Goal: Task Accomplishment & Management: Use online tool/utility

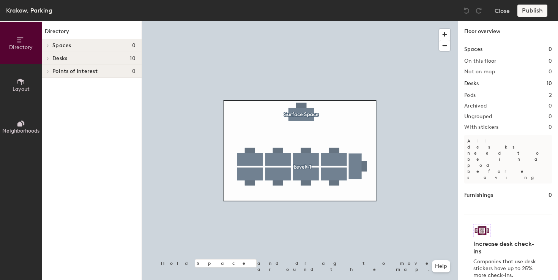
click at [89, 60] on h4 "Desks 10" at bounding box center [93, 58] width 83 height 6
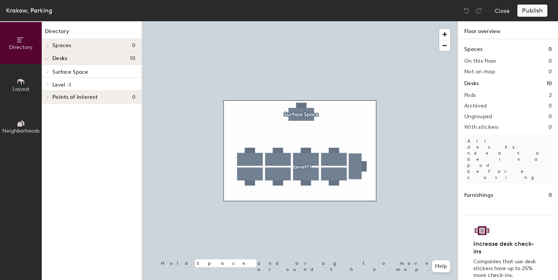
click at [22, 82] on icon at bounding box center [21, 81] width 8 height 8
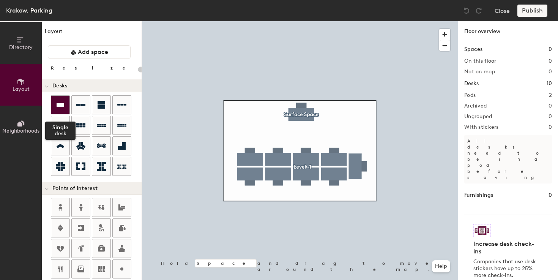
click at [60, 105] on icon at bounding box center [61, 105] width 8 height 4
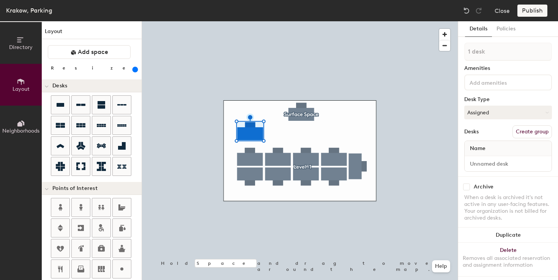
click at [275, 21] on div at bounding box center [300, 21] width 316 height 0
click at [138, 68] on input "range" at bounding box center [138, 69] width 0 height 6
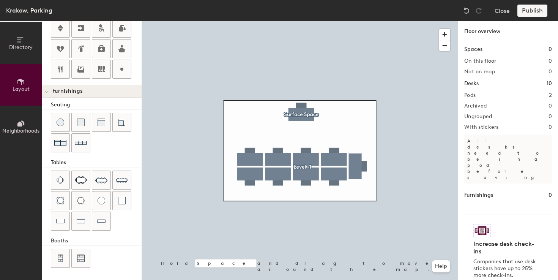
click at [255, 21] on div at bounding box center [300, 21] width 316 height 0
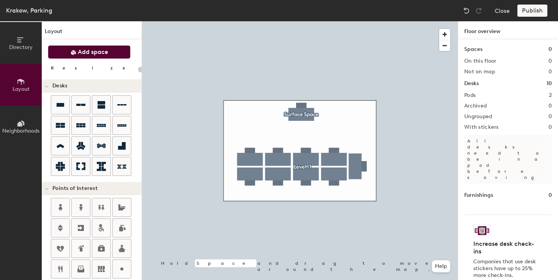
click at [99, 54] on span "Add space" at bounding box center [93, 52] width 30 height 8
click at [99, 56] on button "Add space" at bounding box center [89, 52] width 83 height 14
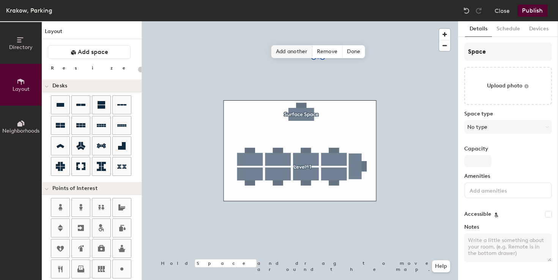
click at [306, 38] on div "Hold Space and drag to move around the map. Help Add another Remove Done" at bounding box center [300, 150] width 316 height 259
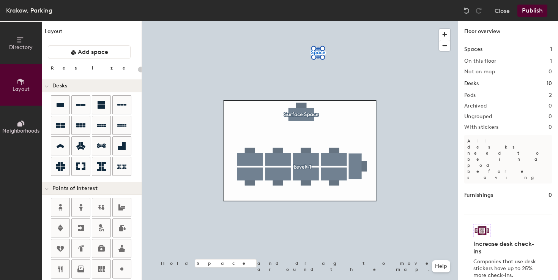
click at [320, 21] on div at bounding box center [300, 21] width 316 height 0
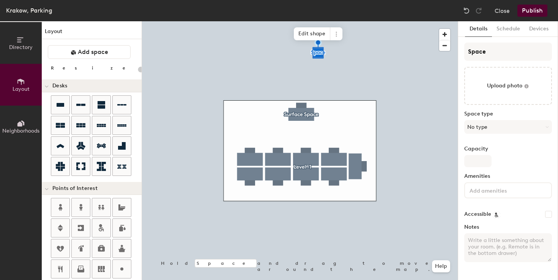
click at [307, 21] on div at bounding box center [300, 21] width 316 height 0
click at [315, 38] on span "Edit shape" at bounding box center [312, 33] width 36 height 13
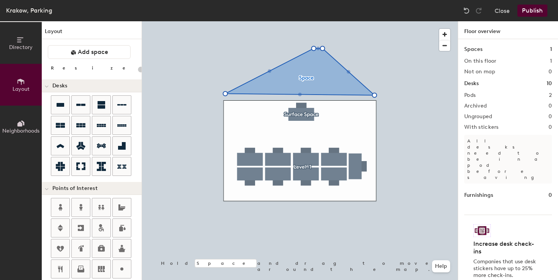
click at [320, 21] on div at bounding box center [300, 21] width 316 height 0
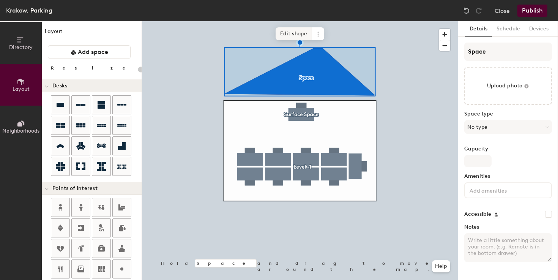
click at [296, 34] on span "Edit shape" at bounding box center [294, 33] width 36 height 13
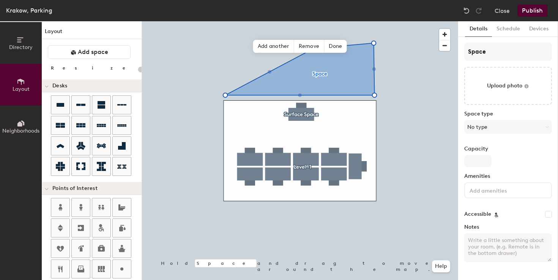
type input "20"
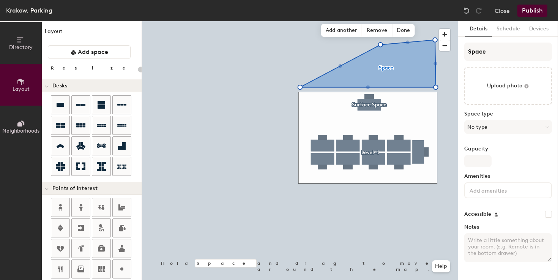
click at [27, 50] on button "Directory" at bounding box center [21, 43] width 42 height 42
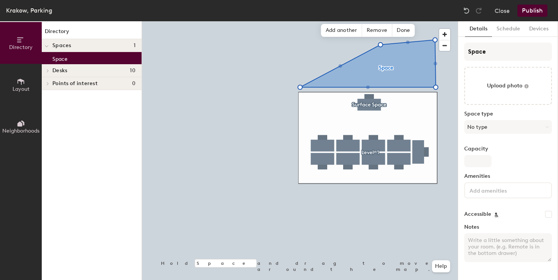
click at [63, 58] on p "Space" at bounding box center [59, 58] width 15 height 9
click at [54, 46] on span "Spaces" at bounding box center [61, 46] width 19 height 6
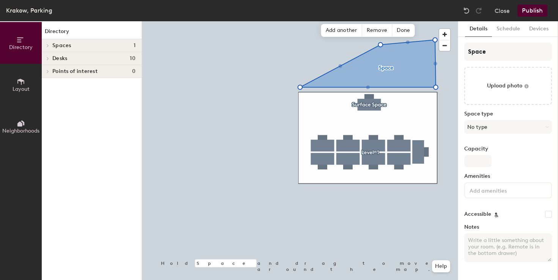
click at [53, 45] on span "Spaces" at bounding box center [61, 46] width 19 height 6
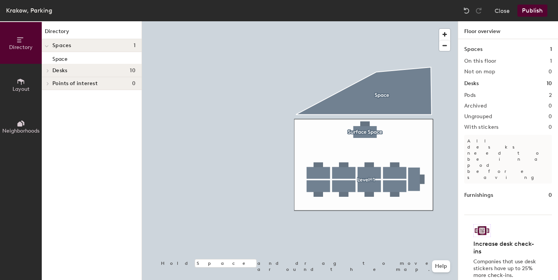
click at [387, 21] on div at bounding box center [300, 21] width 316 height 0
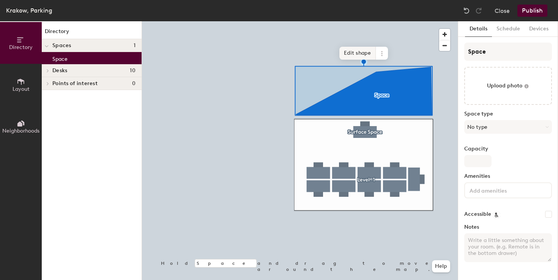
click at [361, 50] on span "Edit shape" at bounding box center [357, 53] width 36 height 13
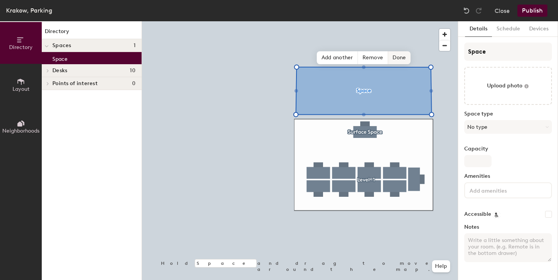
click at [403, 56] on span "Done" at bounding box center [399, 57] width 22 height 13
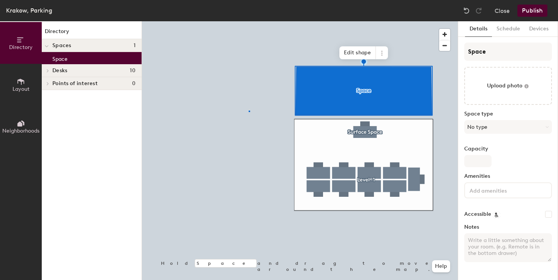
click at [249, 21] on div at bounding box center [300, 21] width 316 height 0
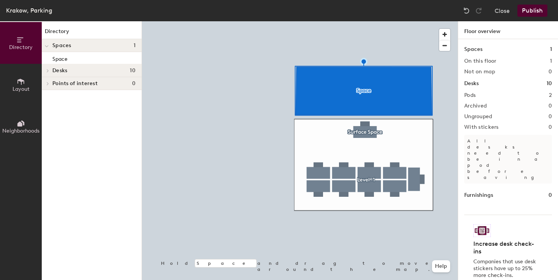
click at [358, 21] on div at bounding box center [300, 21] width 316 height 0
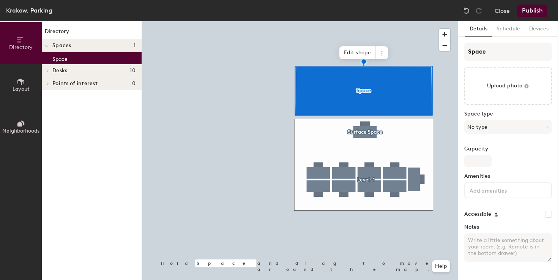
click at [41, 75] on button "Layout" at bounding box center [21, 85] width 42 height 42
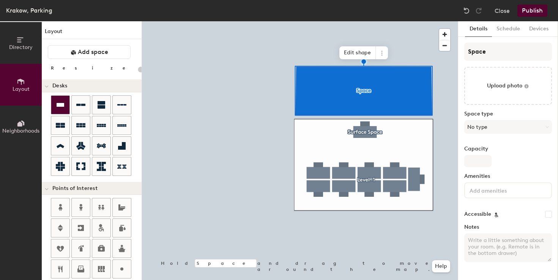
click at [57, 106] on icon at bounding box center [60, 104] width 9 height 9
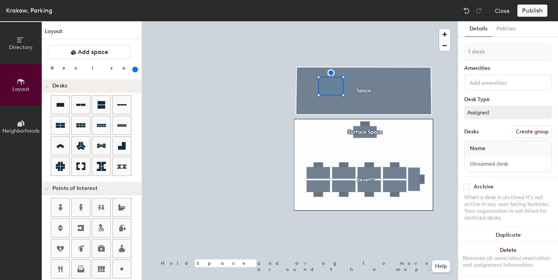
click at [268, 21] on div at bounding box center [300, 21] width 316 height 0
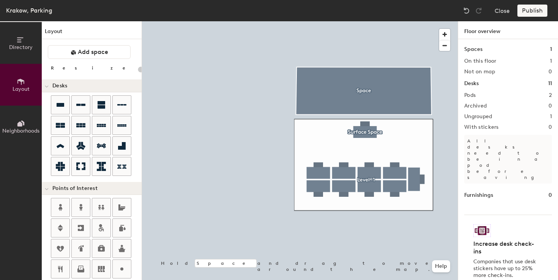
click at [344, 21] on div at bounding box center [300, 21] width 316 height 0
click at [297, 21] on div at bounding box center [300, 21] width 316 height 0
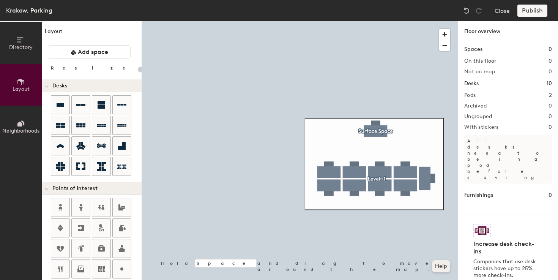
click at [438, 267] on button "Help" at bounding box center [441, 266] width 18 height 12
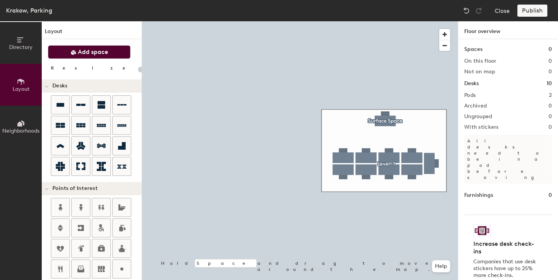
click at [111, 50] on button "Add space" at bounding box center [89, 52] width 83 height 14
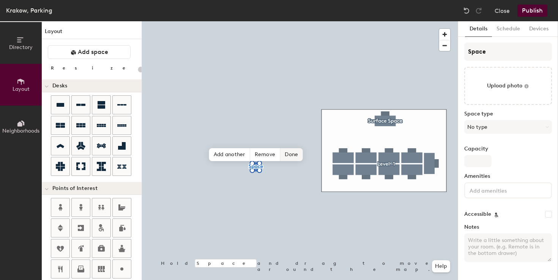
click at [284, 155] on span "Done" at bounding box center [291, 154] width 22 height 13
click at [278, 21] on div at bounding box center [300, 21] width 316 height 0
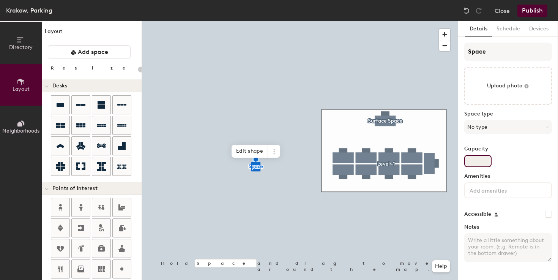
click at [474, 160] on input "Capacity" at bounding box center [477, 161] width 27 height 12
click at [486, 131] on button "No type" at bounding box center [508, 127] width 88 height 14
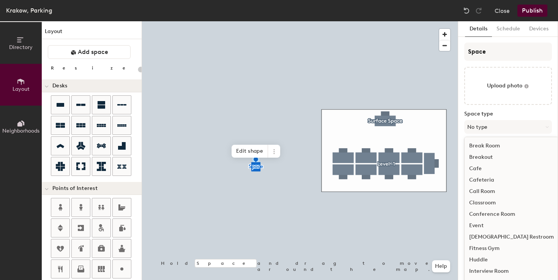
click at [485, 238] on div "Female Restroom" at bounding box center [512, 236] width 94 height 11
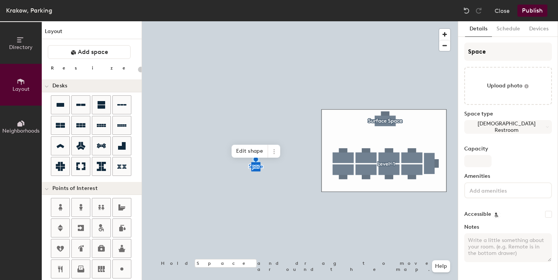
click at [358, 21] on div at bounding box center [300, 21] width 316 height 0
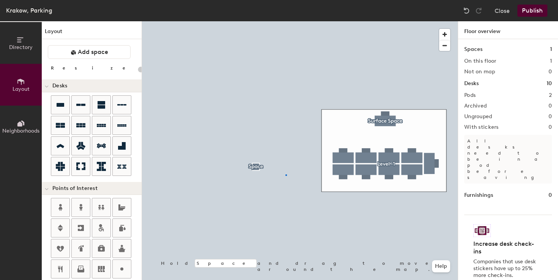
click at [286, 21] on div at bounding box center [300, 21] width 316 height 0
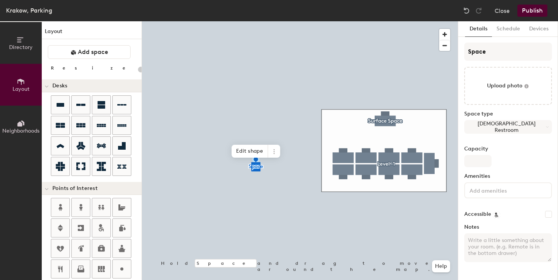
click at [503, 194] on input at bounding box center [502, 189] width 68 height 9
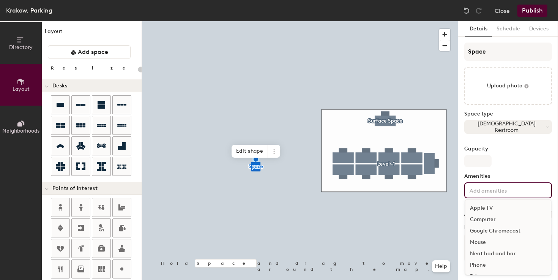
click at [504, 126] on button "Female Restroom" at bounding box center [508, 127] width 88 height 14
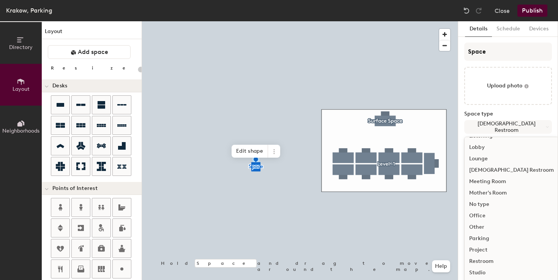
scroll to position [170, 0]
click at [483, 219] on div "Office" at bounding box center [512, 214] width 94 height 11
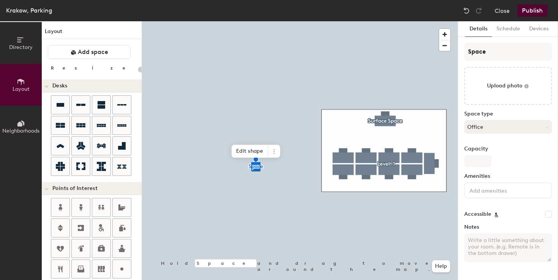
click at [496, 133] on button "Office" at bounding box center [508, 127] width 88 height 14
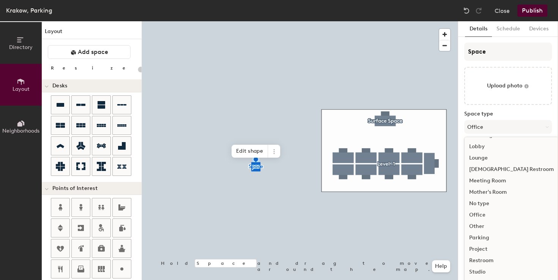
click at [484, 239] on div "Parking" at bounding box center [512, 237] width 94 height 11
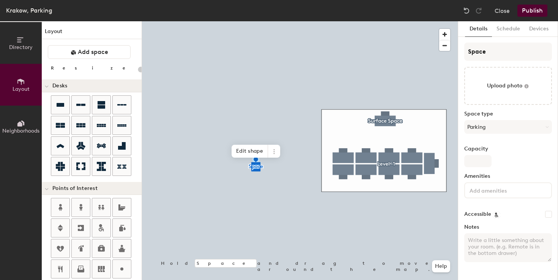
click at [301, 21] on div at bounding box center [300, 21] width 316 height 0
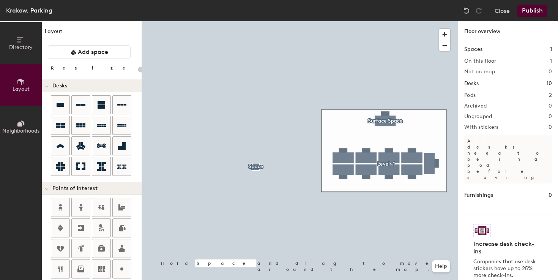
click at [257, 21] on div at bounding box center [300, 21] width 316 height 0
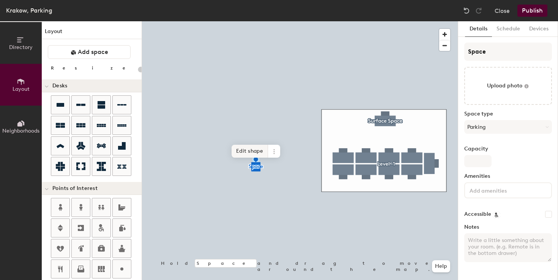
click at [247, 153] on span "Edit shape" at bounding box center [250, 151] width 36 height 13
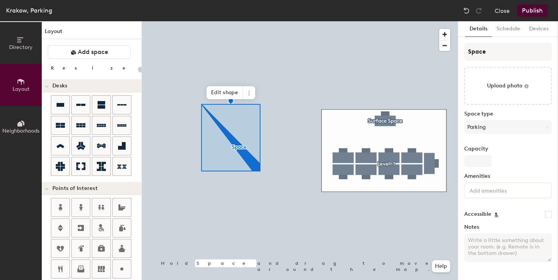
click at [276, 21] on div at bounding box center [300, 21] width 316 height 0
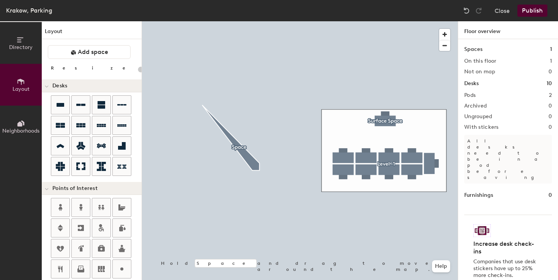
click at [355, 21] on div at bounding box center [300, 21] width 316 height 0
click at [246, 21] on div at bounding box center [300, 21] width 316 height 0
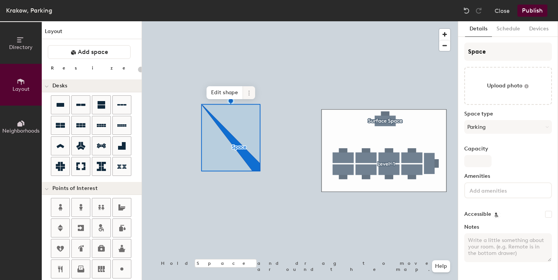
click at [246, 91] on icon at bounding box center [249, 93] width 6 height 6
click at [275, 21] on div at bounding box center [300, 21] width 316 height 0
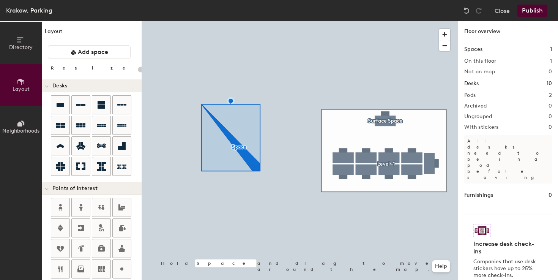
click at [254, 21] on div at bounding box center [300, 21] width 316 height 0
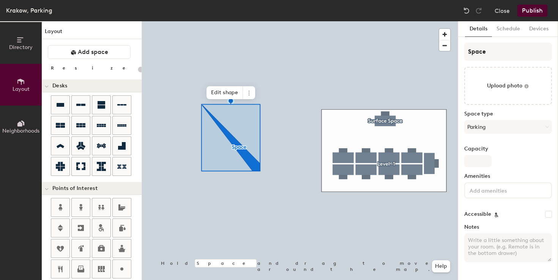
click at [260, 21] on div at bounding box center [300, 21] width 316 height 0
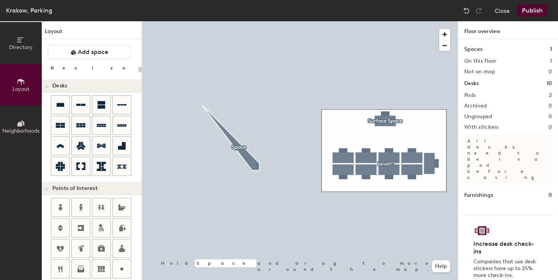
click at [256, 21] on div at bounding box center [300, 21] width 316 height 0
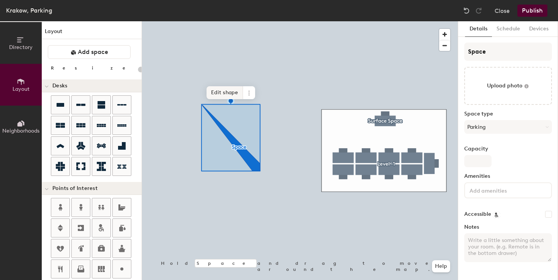
click at [229, 91] on span "Edit shape" at bounding box center [225, 92] width 36 height 13
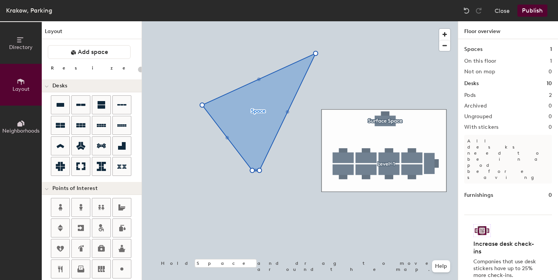
click at [281, 21] on div at bounding box center [300, 21] width 316 height 0
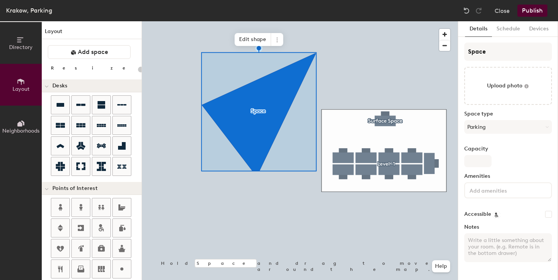
type input "20"
click at [548, 216] on input "Accessible" at bounding box center [548, 214] width 7 height 7
checkbox input "false"
type input "20"
checkbox input "true"
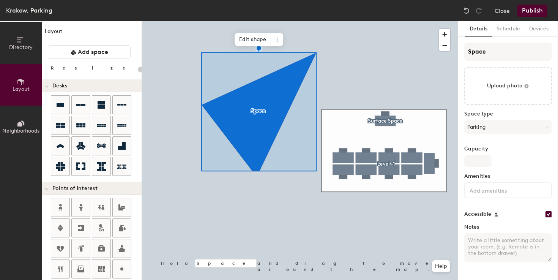
type input "20"
click at [548, 215] on input "Accessible" at bounding box center [548, 214] width 7 height 7
checkbox input "true"
type input "20"
checkbox input "false"
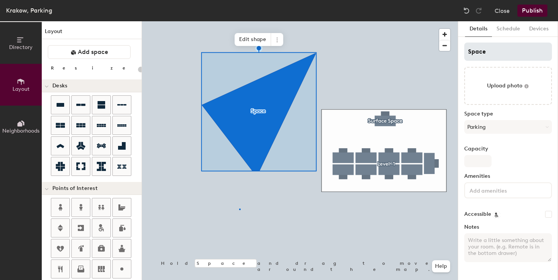
click at [239, 21] on div at bounding box center [300, 21] width 316 height 0
click at [277, 41] on icon at bounding box center [276, 41] width 1 height 1
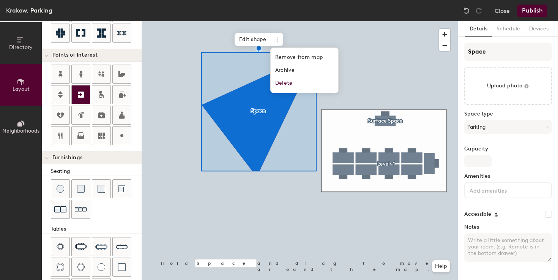
scroll to position [135, 0]
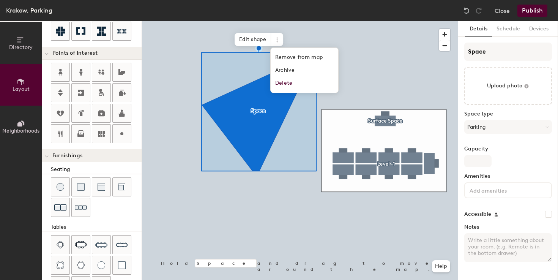
click at [164, 21] on div at bounding box center [300, 21] width 316 height 0
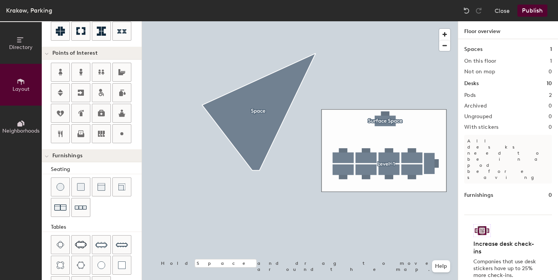
click at [337, 126] on div "Directory Layout Neighborhoods Layout Add space Resize Desks Points of Interest…" at bounding box center [279, 150] width 558 height 259
click at [352, 21] on div at bounding box center [300, 21] width 316 height 0
drag, startPoint x: 105, startPoint y: 244, endPoint x: 126, endPoint y: 234, distance: 23.9
click at [339, 21] on div at bounding box center [300, 21] width 316 height 0
click at [279, 21] on div at bounding box center [300, 21] width 316 height 0
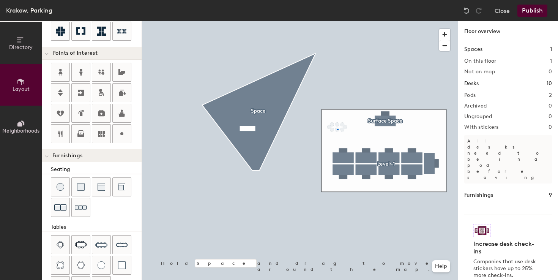
click at [337, 21] on div at bounding box center [300, 21] width 316 height 0
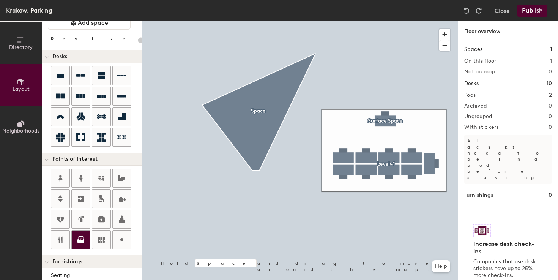
scroll to position [25, 0]
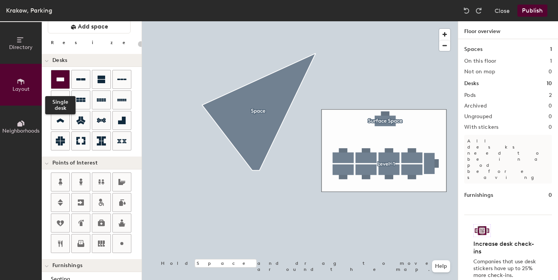
click at [67, 82] on div at bounding box center [60, 79] width 18 height 18
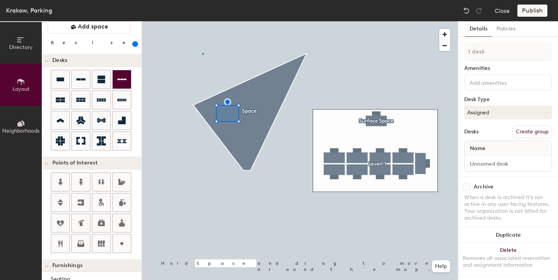
click at [202, 21] on div at bounding box center [300, 21] width 316 height 0
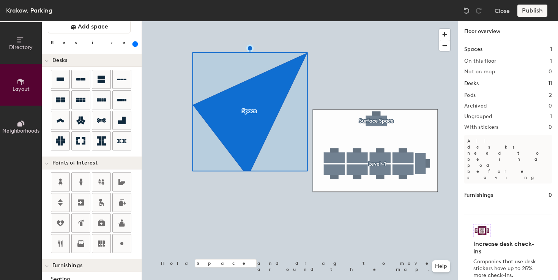
click at [353, 21] on div at bounding box center [300, 21] width 316 height 0
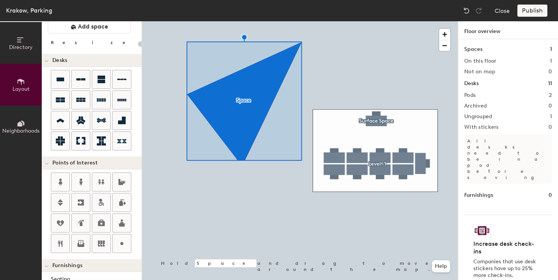
click at [222, 21] on div at bounding box center [300, 21] width 316 height 0
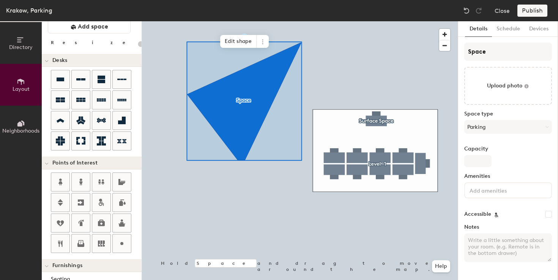
type input "20"
click at [480, 163] on input "Capacity" at bounding box center [477, 161] width 27 height 12
type input "7"
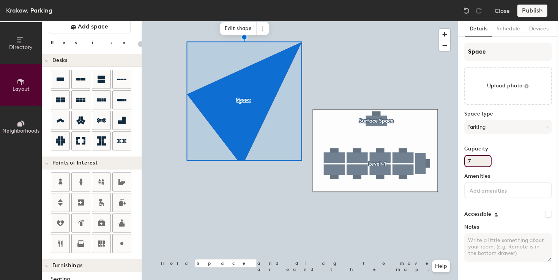
type input "20"
type input "7"
click at [527, 157] on div "Capacity 7" at bounding box center [508, 156] width 88 height 21
click at [369, 21] on div at bounding box center [300, 21] width 316 height 0
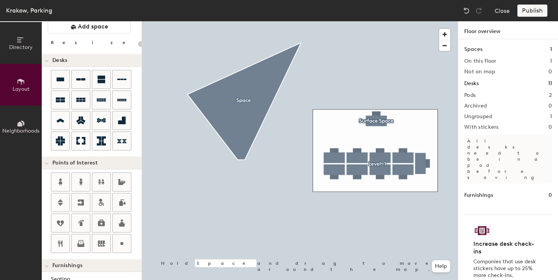
click at [258, 21] on div at bounding box center [300, 21] width 316 height 0
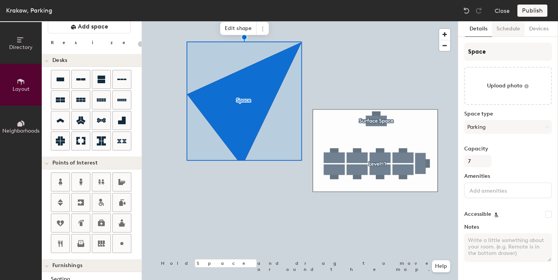
click at [511, 33] on button "Schedule" at bounding box center [508, 29] width 33 height 16
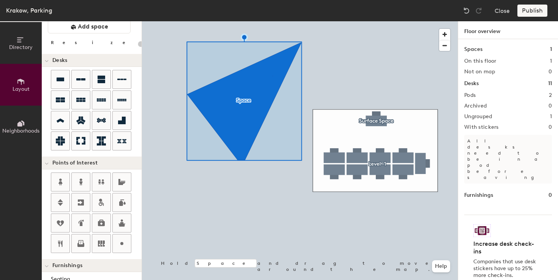
click at [272, 21] on div at bounding box center [300, 21] width 316 height 0
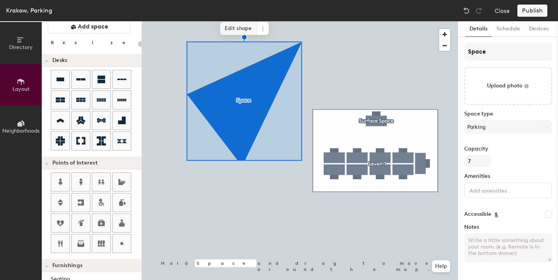
click at [241, 29] on span "Edit shape" at bounding box center [238, 28] width 36 height 13
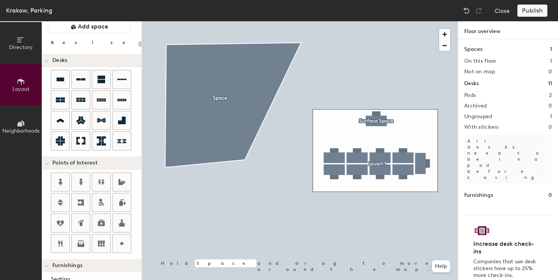
click at [233, 21] on div at bounding box center [300, 21] width 316 height 0
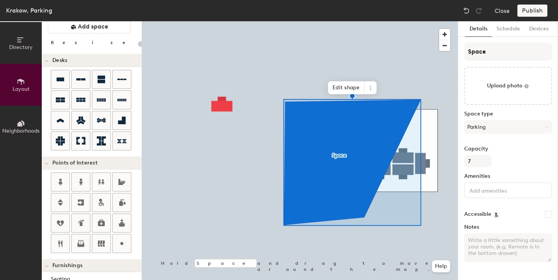
click at [388, 21] on div at bounding box center [300, 21] width 316 height 0
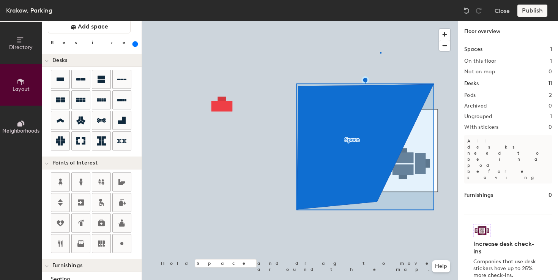
click at [380, 21] on div at bounding box center [300, 21] width 316 height 0
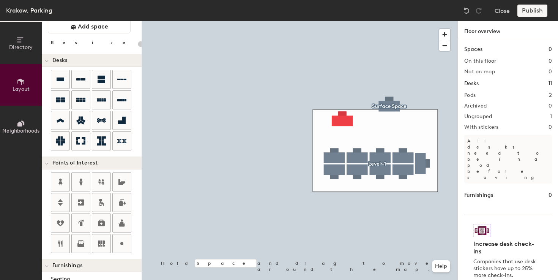
click at [347, 21] on div at bounding box center [300, 21] width 316 height 0
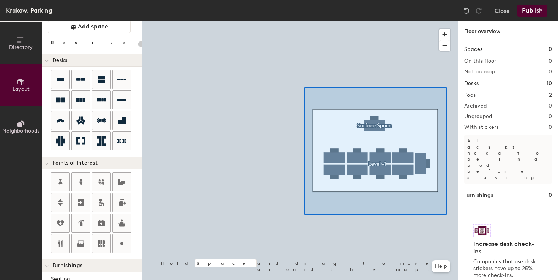
type input "560"
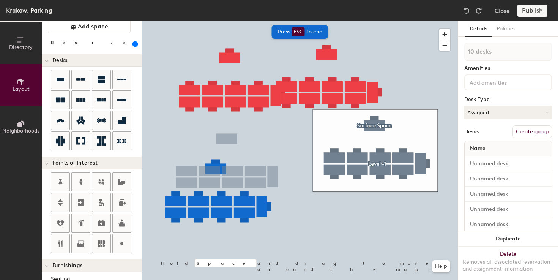
type input "10 desks, multiple groups"
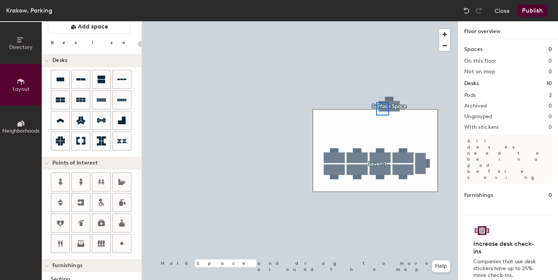
click at [376, 21] on div at bounding box center [300, 21] width 316 height 0
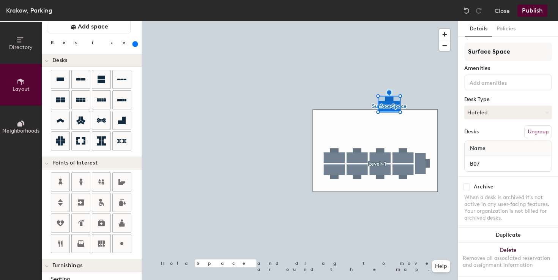
click at [385, 21] on div at bounding box center [300, 21] width 316 height 0
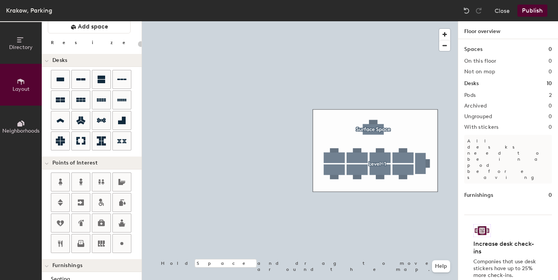
click at [413, 21] on div at bounding box center [300, 21] width 316 height 0
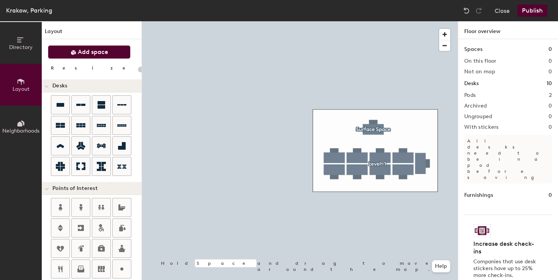
click at [93, 50] on span "Add space" at bounding box center [93, 52] width 30 height 8
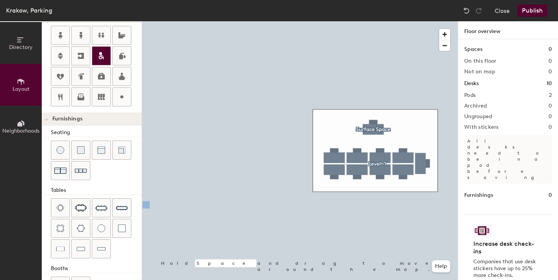
scroll to position [200, 0]
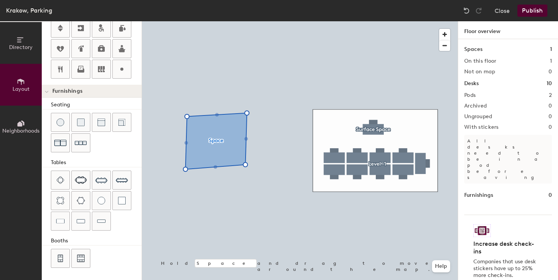
click at [234, 21] on div at bounding box center [300, 21] width 316 height 0
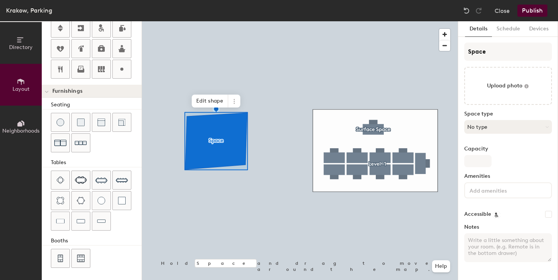
click at [489, 130] on button "No type" at bounding box center [508, 127] width 88 height 14
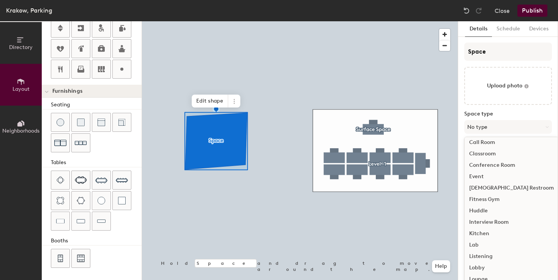
scroll to position [170, 0]
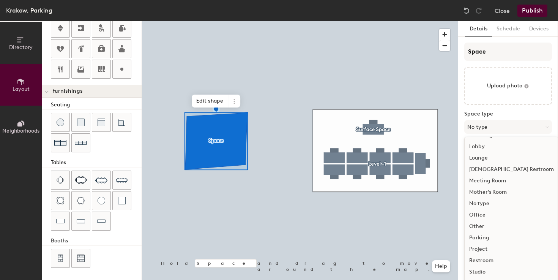
click at [481, 238] on div "Parking" at bounding box center [512, 237] width 94 height 11
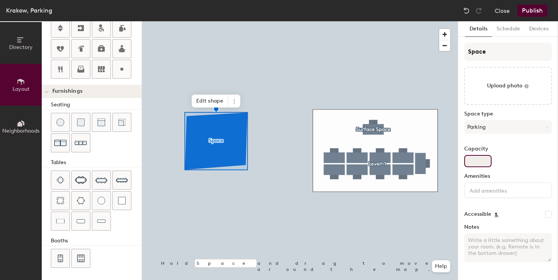
type input "20"
click at [478, 166] on input "Capacity" at bounding box center [477, 161] width 27 height 12
type input "1"
type input "20"
type input "10"
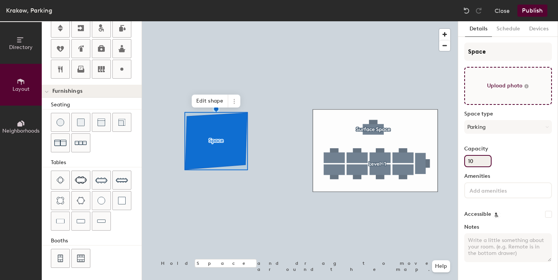
type input "20"
type input "10"
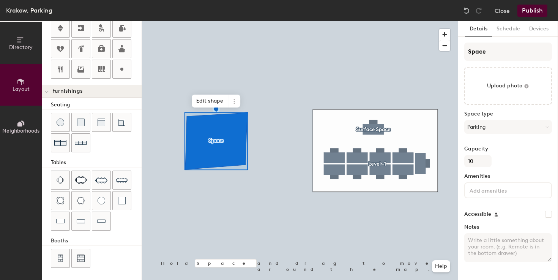
click at [514, 170] on div "Space Upload photo Space type Parking Capacity 10 Amenities Accessible Notes" at bounding box center [508, 156] width 88 height 226
click at [508, 192] on input at bounding box center [502, 189] width 68 height 9
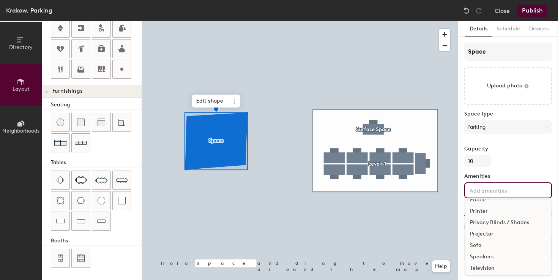
scroll to position [39, 0]
click at [510, 152] on div "Capacity 10" at bounding box center [508, 156] width 88 height 21
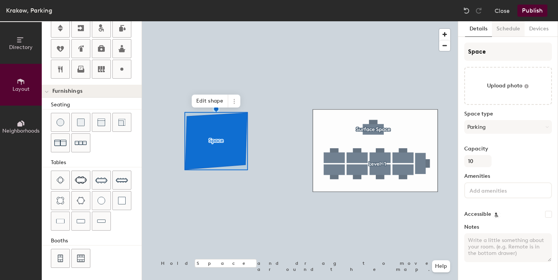
click at [507, 27] on button "Schedule" at bounding box center [508, 29] width 33 height 16
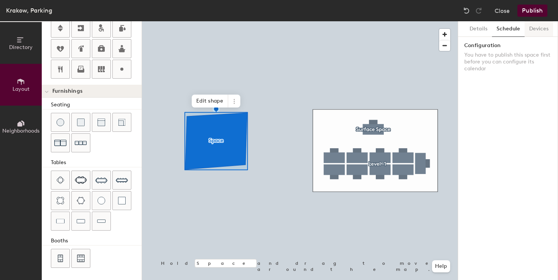
click at [535, 32] on button "Devices" at bounding box center [539, 29] width 28 height 16
click at [481, 32] on button "Details" at bounding box center [478, 29] width 27 height 16
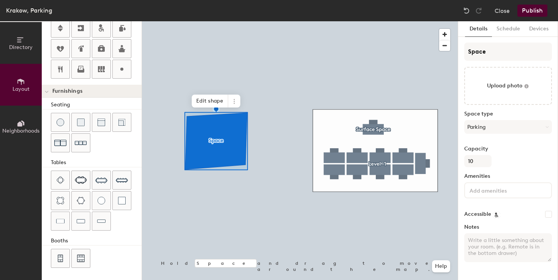
click at [365, 21] on div at bounding box center [300, 21] width 316 height 0
click at [236, 100] on icon at bounding box center [234, 101] width 6 height 6
type input "20"
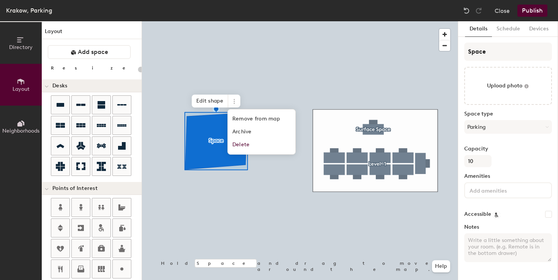
scroll to position [200, 0]
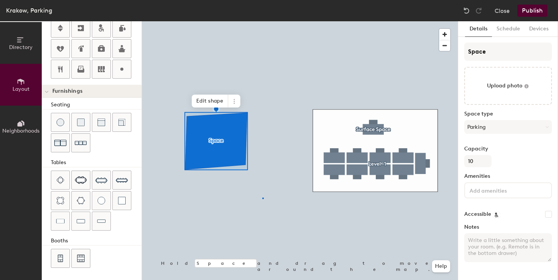
click at [262, 21] on div at bounding box center [300, 21] width 316 height 0
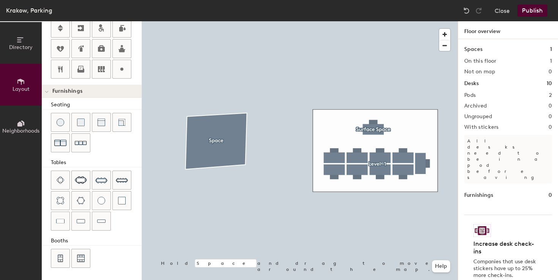
type input "20"
click at [17, 41] on icon at bounding box center [21, 40] width 8 height 8
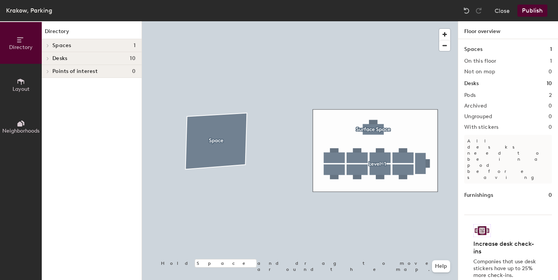
click at [78, 48] on div "Spaces 1" at bounding box center [92, 45] width 100 height 13
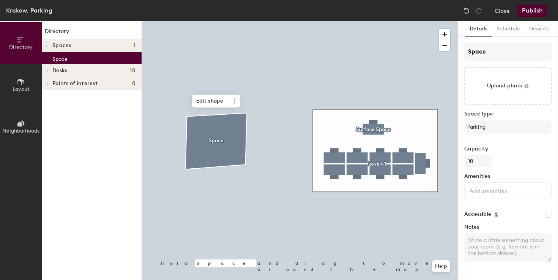
click at [72, 57] on div "Space" at bounding box center [92, 58] width 100 height 12
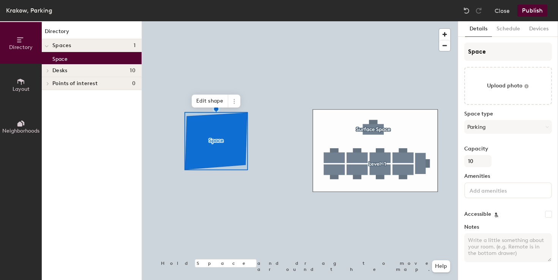
click at [79, 57] on div "Space" at bounding box center [92, 58] width 100 height 12
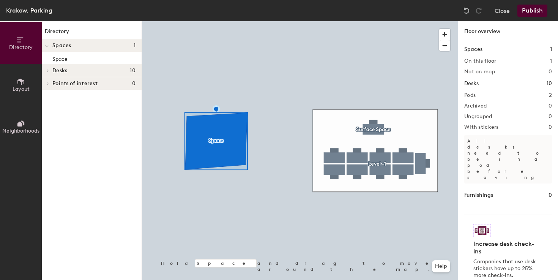
click at [206, 21] on div at bounding box center [300, 21] width 316 height 0
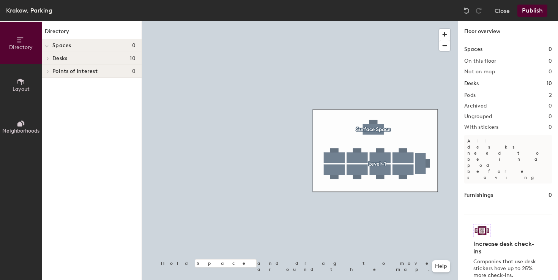
click at [84, 43] on h4 "Spaces 0" at bounding box center [93, 46] width 83 height 6
click at [79, 48] on h4 "Spaces 0" at bounding box center [93, 46] width 83 height 6
click at [320, 21] on div at bounding box center [300, 21] width 316 height 0
click at [330, 21] on div at bounding box center [300, 21] width 316 height 0
click at [330, 123] on div at bounding box center [331, 124] width 2 height 2
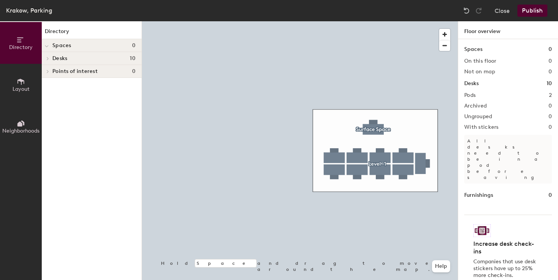
click at [93, 59] on h4 "Desks 10" at bounding box center [93, 58] width 83 height 6
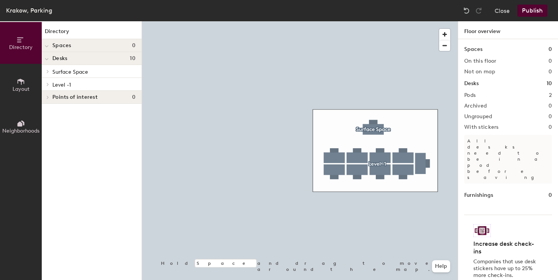
click at [68, 68] on p "Surface Space" at bounding box center [93, 71] width 83 height 10
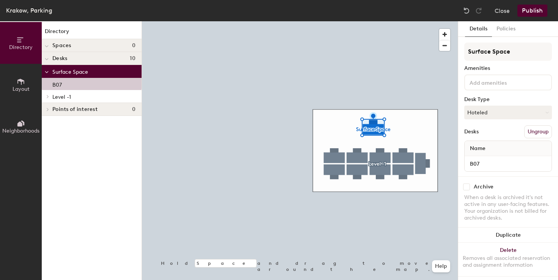
click at [64, 92] on p "Level -1" at bounding box center [93, 97] width 83 height 10
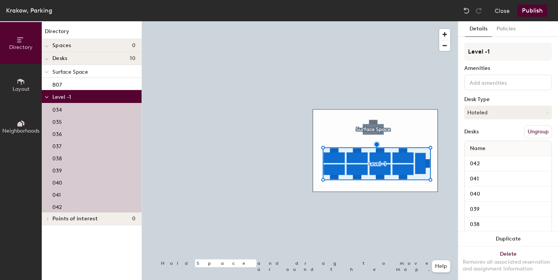
click at [66, 221] on span "Points of interest" at bounding box center [74, 219] width 45 height 6
click at [72, 41] on div "Spaces 0" at bounding box center [92, 45] width 100 height 13
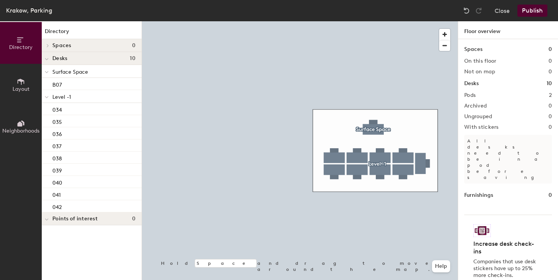
click at [21, 92] on button "Layout" at bounding box center [21, 85] width 42 height 42
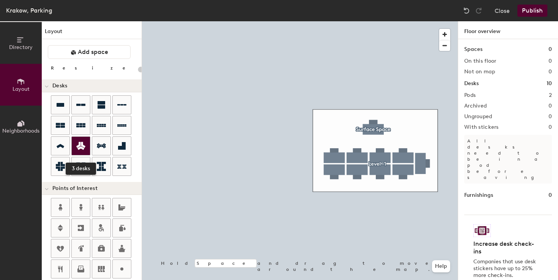
scroll to position [200, 0]
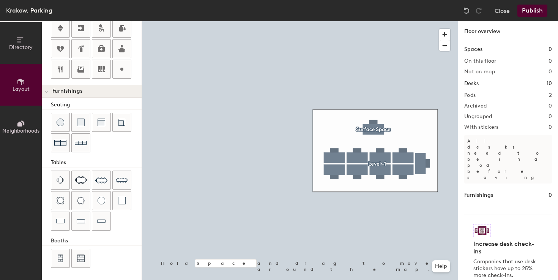
click at [13, 116] on button "Neighborhoods" at bounding box center [21, 127] width 42 height 42
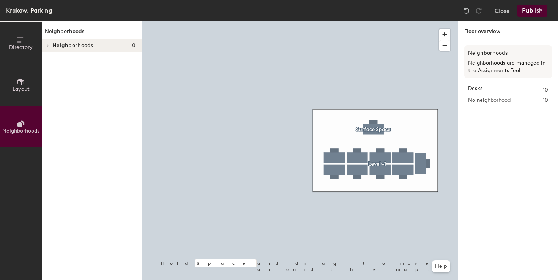
scroll to position [0, 0]
click at [84, 43] on span "Neighborhoods" at bounding box center [72, 46] width 41 height 6
click at [81, 45] on span "Neighborhoods" at bounding box center [72, 46] width 41 height 6
click at [501, 13] on button "Close" at bounding box center [502, 11] width 15 height 12
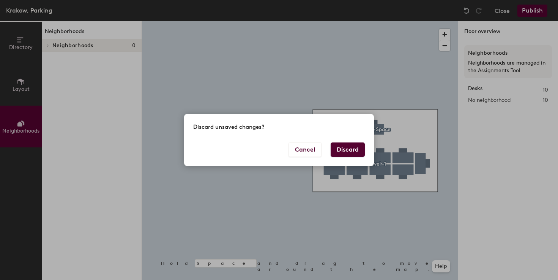
click at [349, 148] on button "Discard" at bounding box center [348, 149] width 34 height 14
